Goal: Feedback & Contribution: Submit feedback/report problem

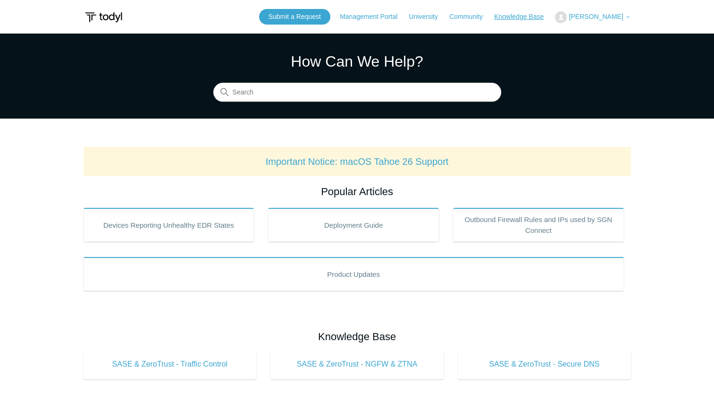
click at [525, 19] on link "Knowledge Base" at bounding box center [523, 17] width 59 height 10
click at [326, 19] on link "Submit a Request" at bounding box center [294, 17] width 71 height 16
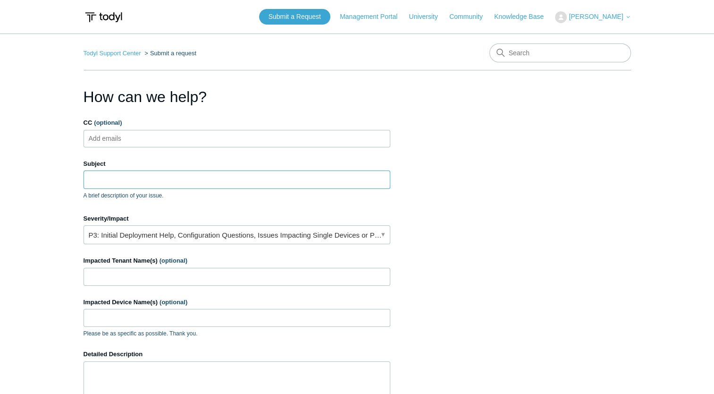
click at [129, 182] on input "Subject" at bounding box center [237, 179] width 307 height 18
click at [381, 237] on link "P3: Initial Deployment Help, Configuration Questions, Issues Impacting Single D…" at bounding box center [237, 234] width 307 height 19
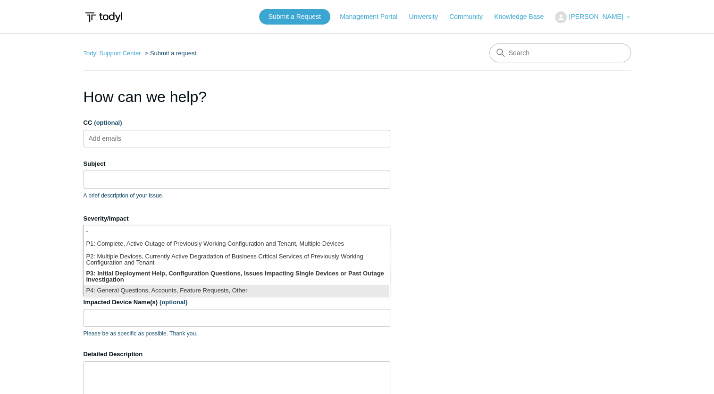
scroll to position [2, 0]
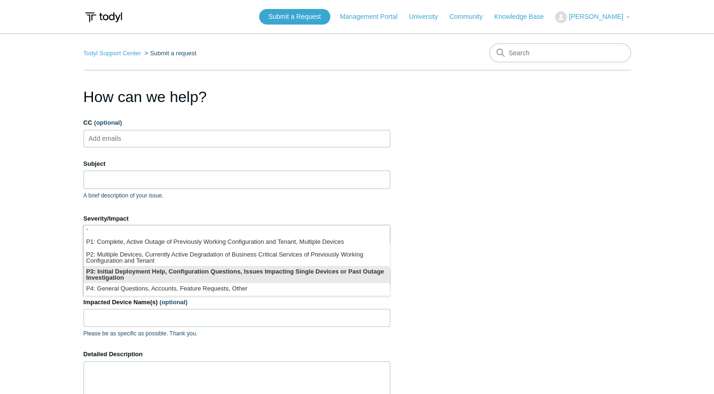
click at [293, 270] on li "P3: Initial Deployment Help, Configuration Questions, Issues Impacting Single D…" at bounding box center [237, 274] width 306 height 17
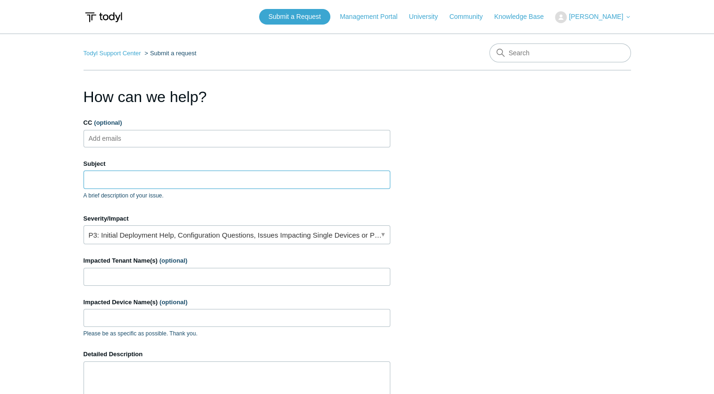
click at [169, 184] on input "Subject" at bounding box center [237, 179] width 307 height 18
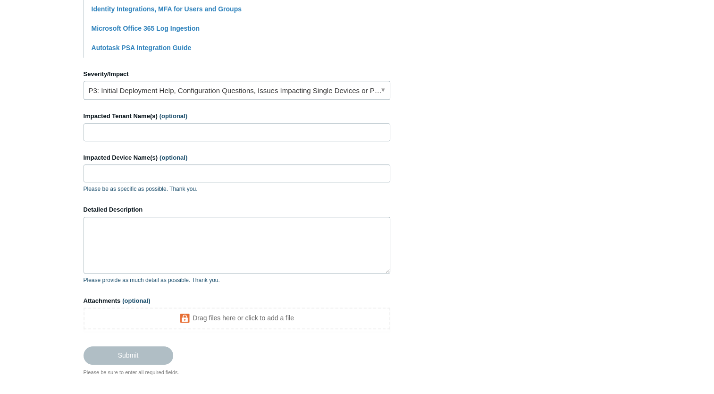
scroll to position [378, 0]
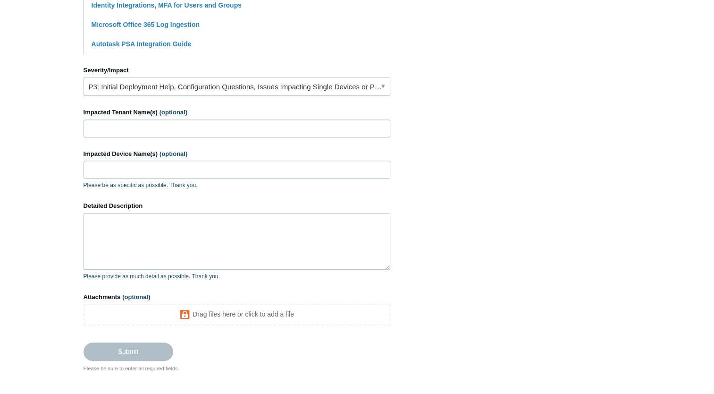
type input "Issue with Connectwise integration creating secondary tenant with same name"
click at [182, 127] on input "Impacted Tenant Name(s) (optional)" at bounding box center [237, 128] width 307 height 18
type input "[PERSON_NAME] Industries"
click at [210, 228] on textarea "Detailed Description" at bounding box center [237, 241] width 307 height 57
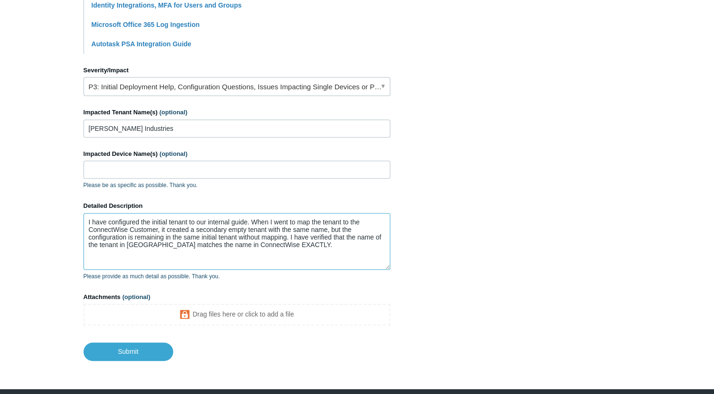
click at [289, 245] on textarea "I have configured the initial tenant to our internal guide. When I went to map …" at bounding box center [237, 241] width 307 height 57
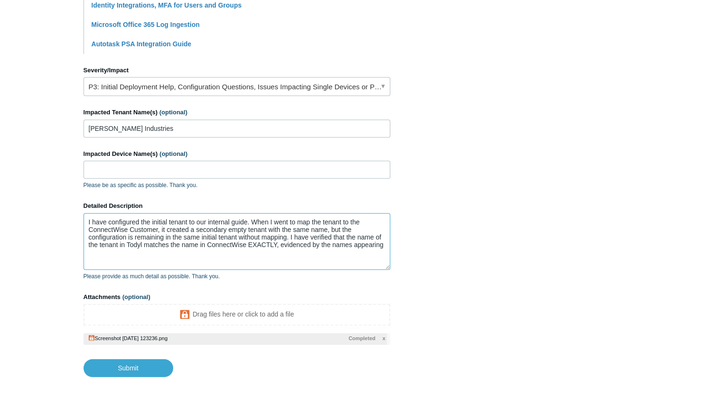
click at [385, 247] on textarea "I have configured the initial tenant to our internal guide. When I went to map …" at bounding box center [237, 241] width 307 height 57
click at [125, 251] on textarea "I have configured the initial tenant to our internal guide. When I went to map …" at bounding box center [237, 241] width 307 height 57
click at [173, 265] on textarea "I have configured the initial tenant to our internal guide. When I went to map …" at bounding box center [237, 241] width 307 height 57
paste textarea "Zach Greene <zgreene@todyl.com>"
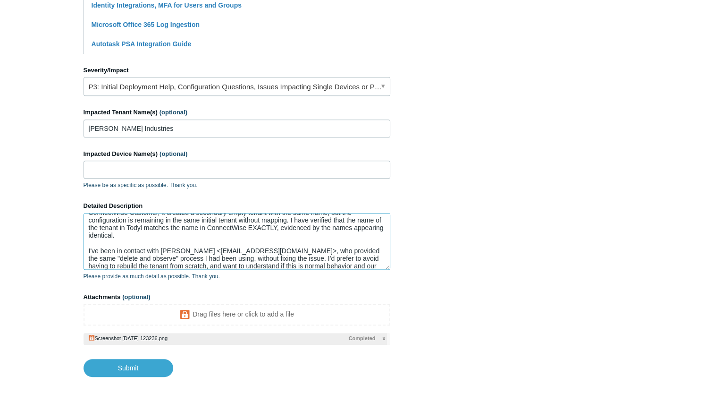
scroll to position [25, 0]
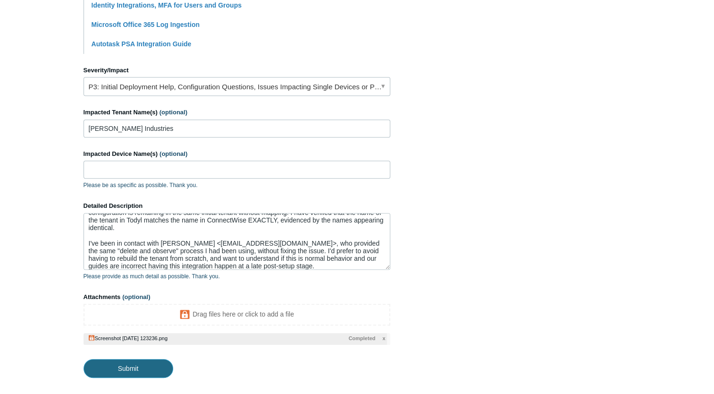
click at [122, 369] on input "Submit" at bounding box center [129, 368] width 90 height 19
type textarea "I have configured the initial tenant to our internal guide. When I went to map …"
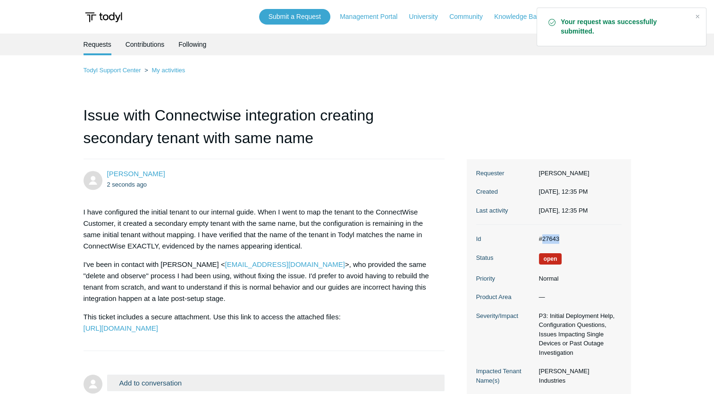
drag, startPoint x: 559, startPoint y: 241, endPoint x: 543, endPoint y: 237, distance: 17.0
click at [543, 237] on dd "#27643" at bounding box center [578, 238] width 87 height 9
copy dd "27643"
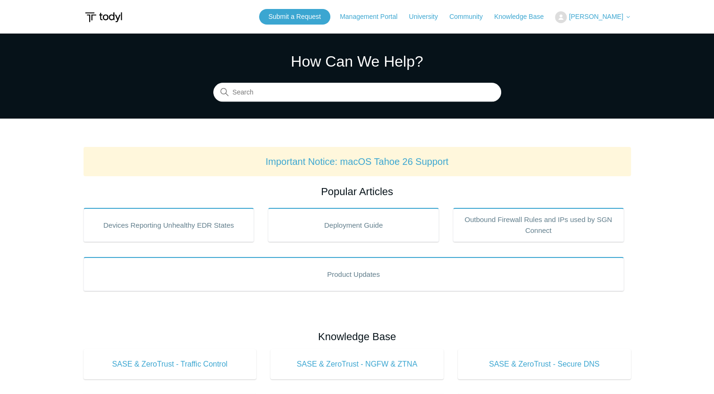
click at [623, 16] on span "[PERSON_NAME]" at bounding box center [596, 17] width 54 height 8
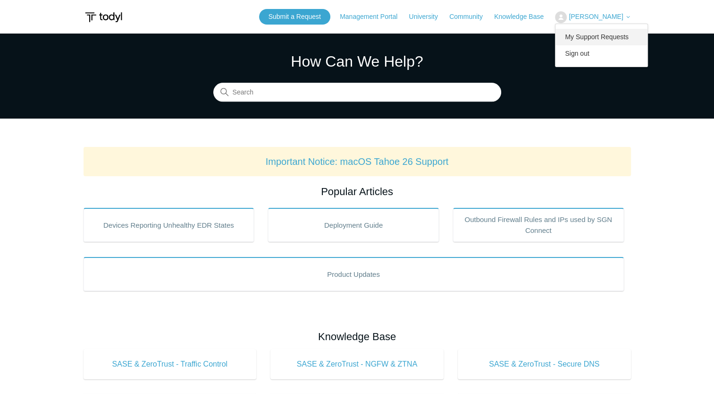
click at [618, 37] on link "My Support Requests" at bounding box center [602, 37] width 92 height 17
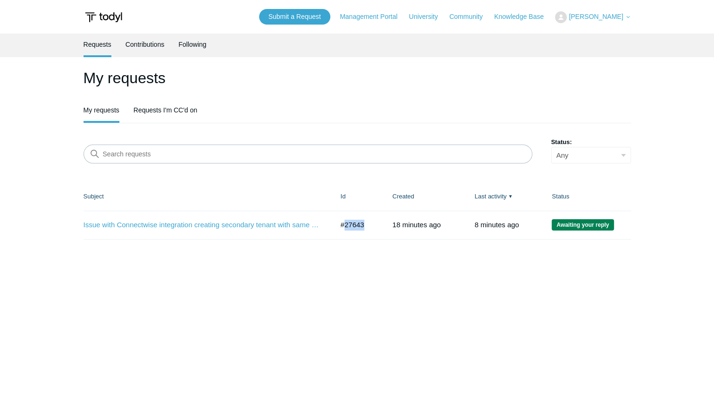
drag, startPoint x: 368, startPoint y: 223, endPoint x: 346, endPoint y: 226, distance: 22.8
click at [346, 226] on td "#27643" at bounding box center [357, 225] width 52 height 28
copy td "27643"
